Goal: Task Accomplishment & Management: Complete application form

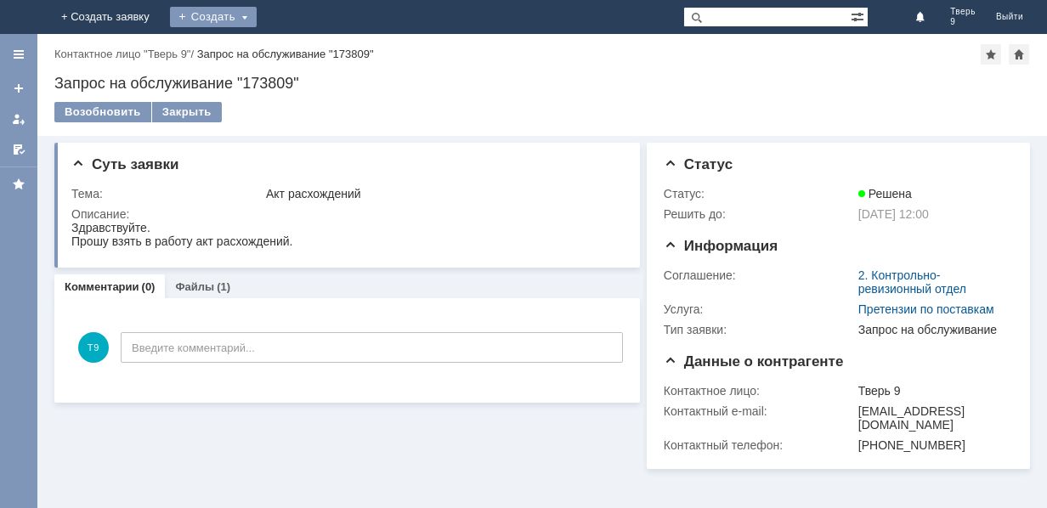
click at [257, 18] on div "Создать" at bounding box center [213, 17] width 87 height 20
click at [302, 54] on link "Заявка" at bounding box center [237, 51] width 129 height 20
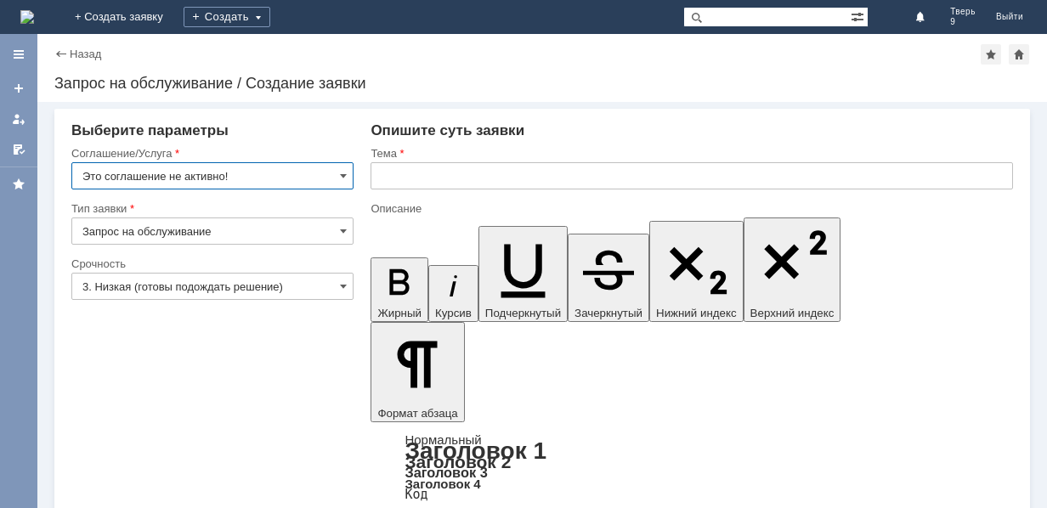
click at [205, 169] on input "Это соглашение не активно!" at bounding box center [212, 175] width 282 height 27
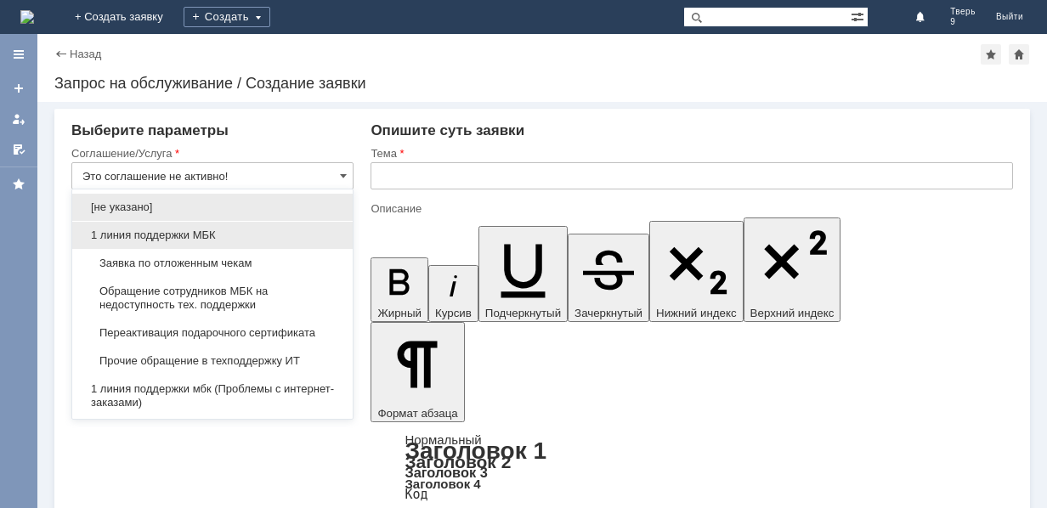
click at [194, 231] on span "1 линия поддержки МБК" at bounding box center [212, 236] width 260 height 14
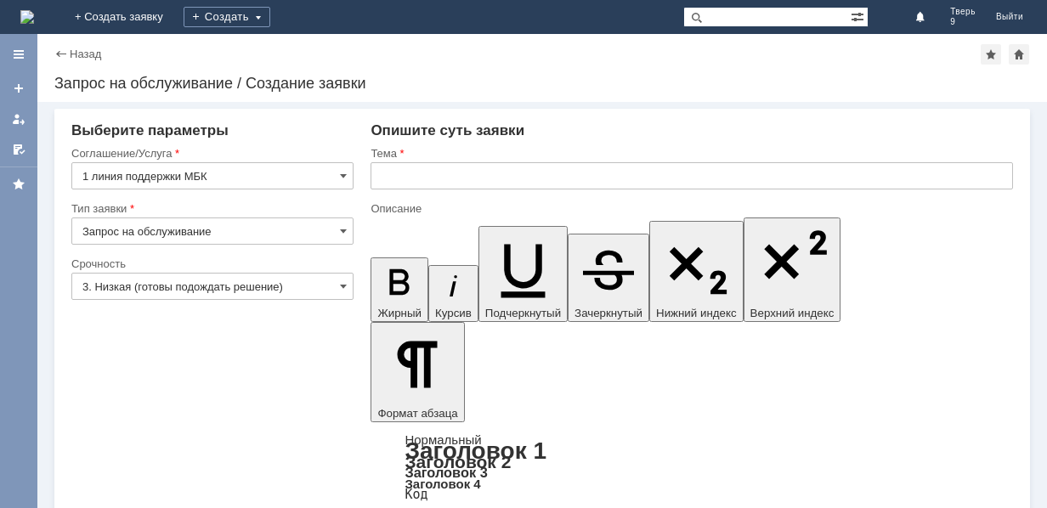
click at [276, 178] on input "1 линия поддержки МБК" at bounding box center [212, 175] width 282 height 27
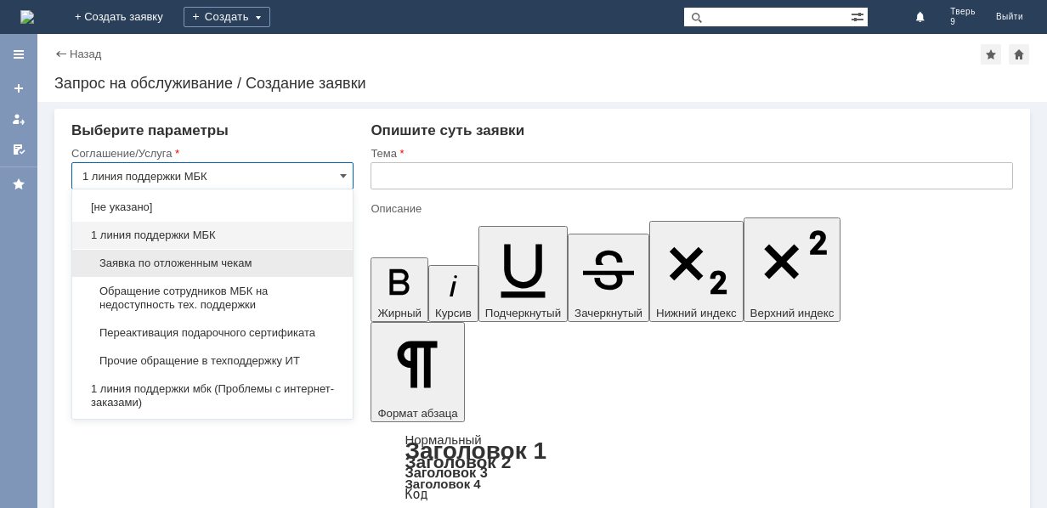
click at [229, 261] on span "Заявка по отложенным чекам" at bounding box center [212, 264] width 260 height 14
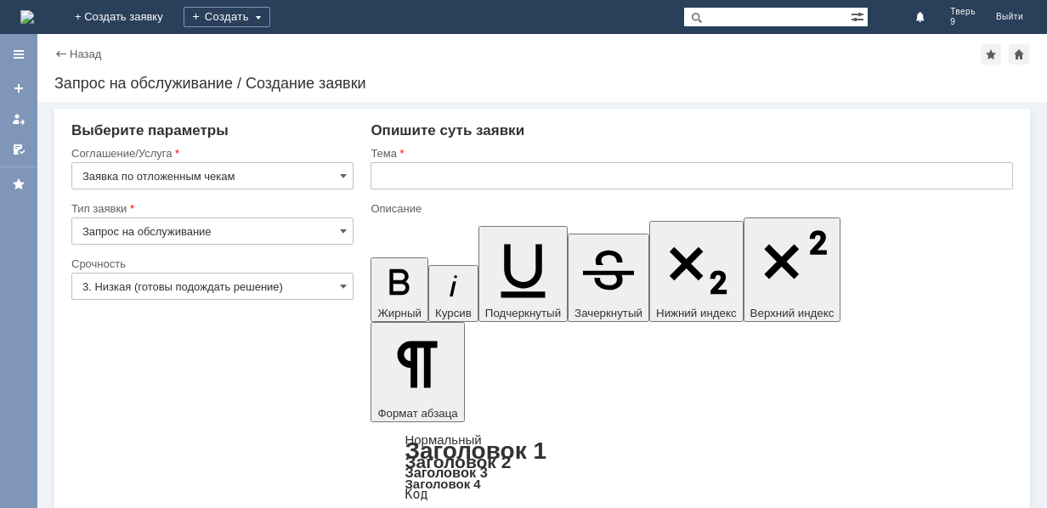
type input "Заявка по отложенным чекам"
click at [468, 181] on input "text" at bounding box center [691, 175] width 642 height 27
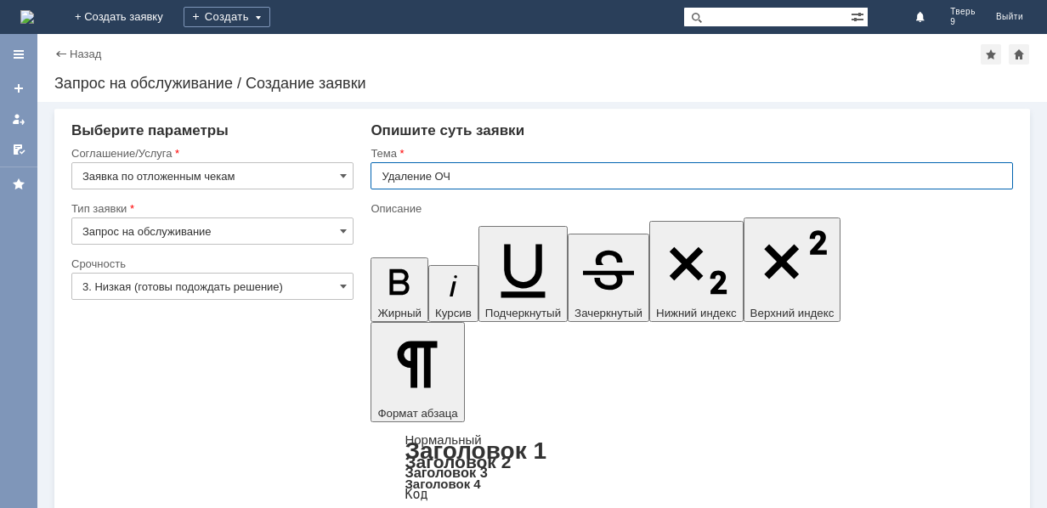
type input "Удаление ОЧ"
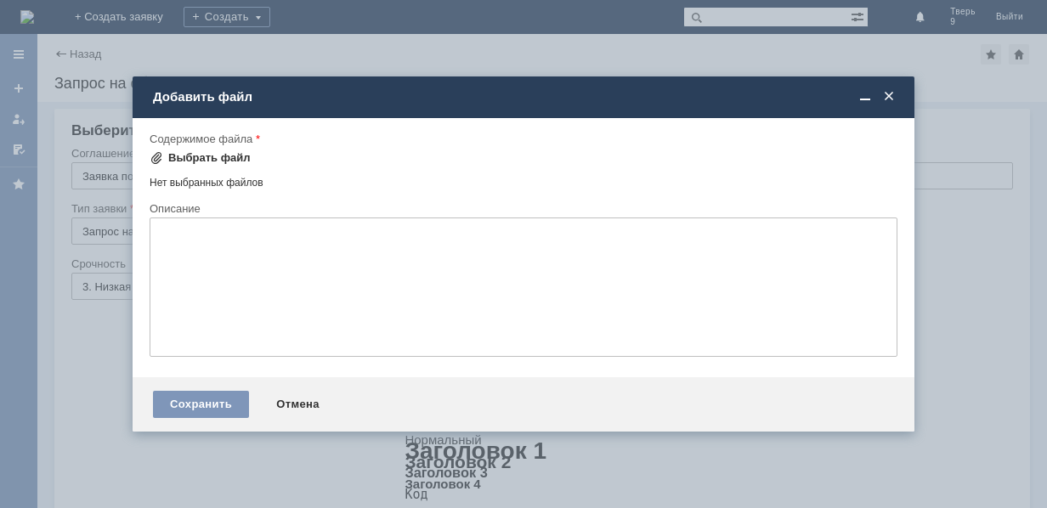
click at [201, 157] on div "Выбрать файл" at bounding box center [209, 158] width 82 height 14
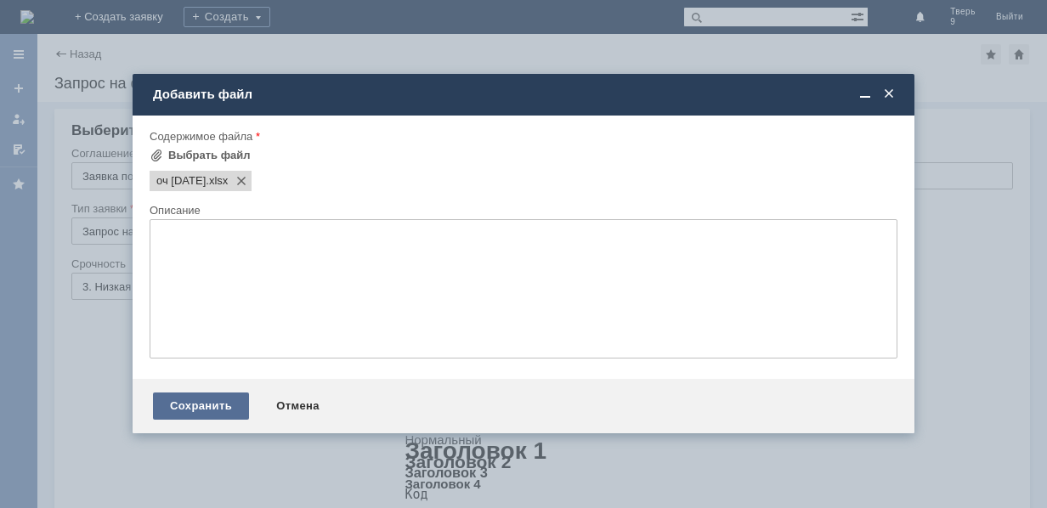
click at [200, 399] on div "Сохранить" at bounding box center [201, 405] width 96 height 27
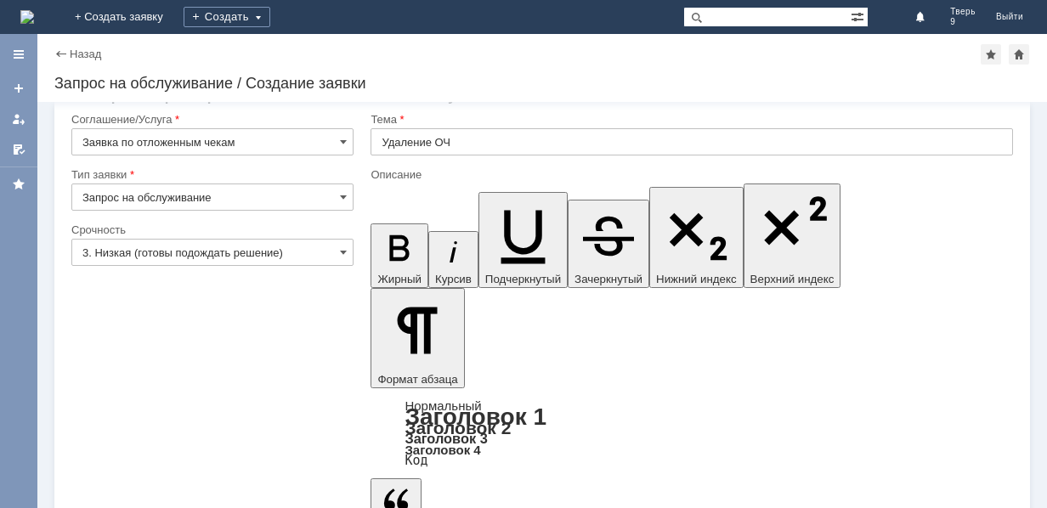
scroll to position [52, 0]
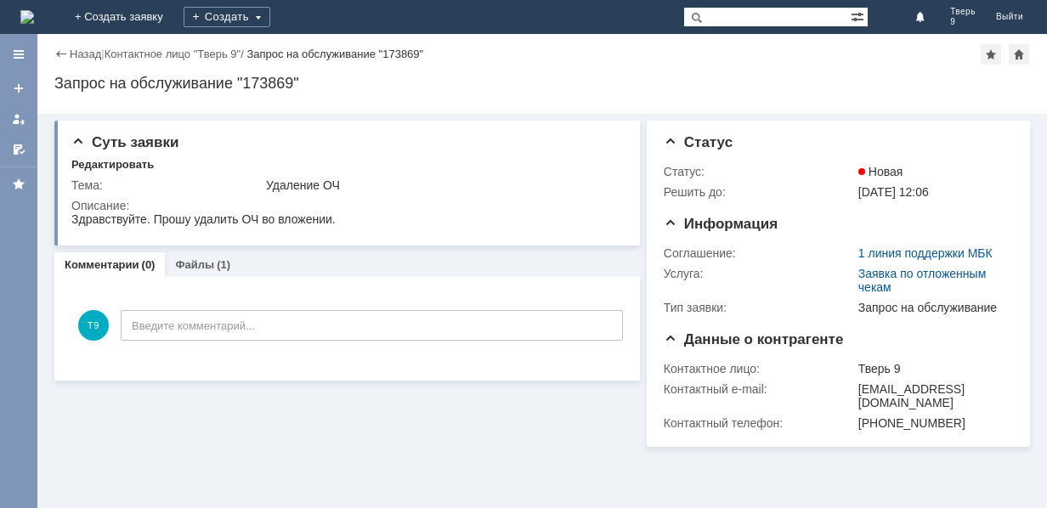
click at [34, 20] on img at bounding box center [27, 17] width 14 height 14
